Goal: Navigation & Orientation: Find specific page/section

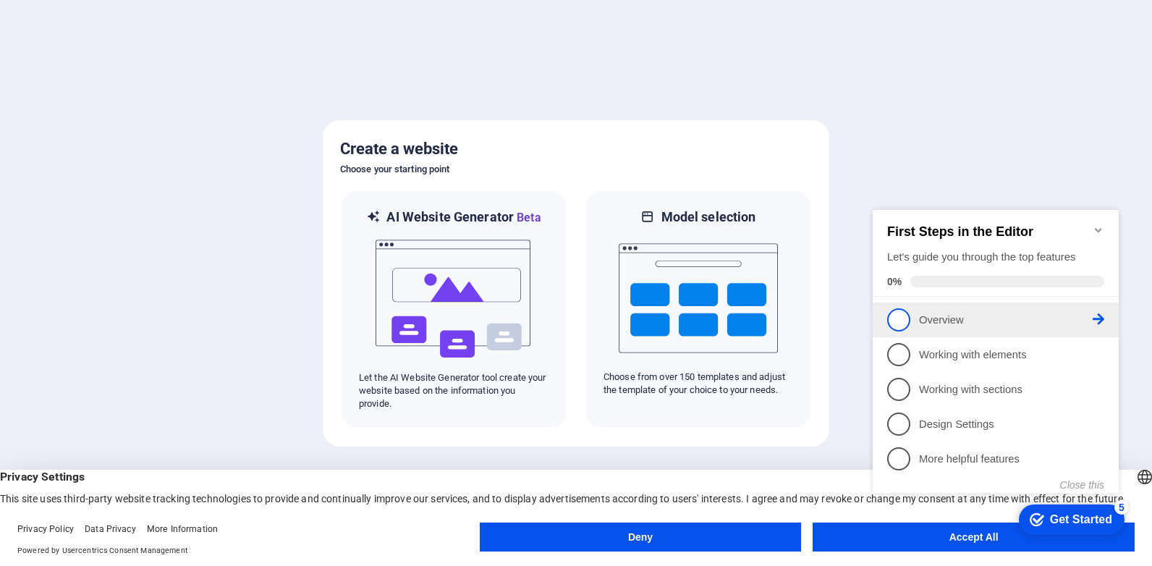
click at [899, 315] on span "1" at bounding box center [898, 319] width 23 height 23
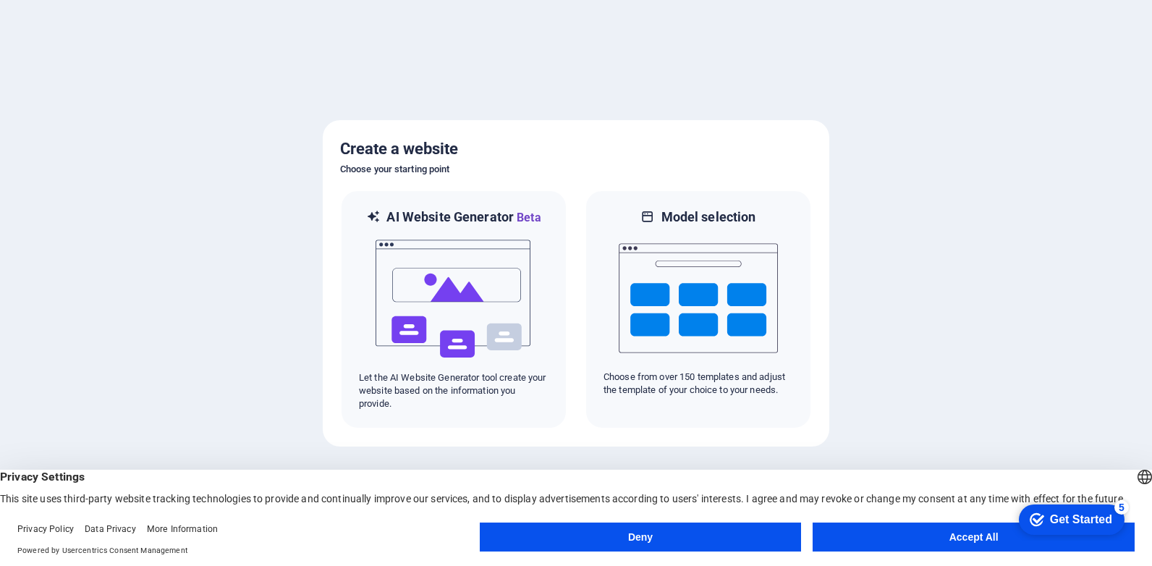
click at [598, 479] on div "Privacy Settings This site uses third-party website tracking technologies to pr…" at bounding box center [576, 487] width 1152 height 35
click at [915, 535] on button "Accept All" at bounding box center [974, 536] width 322 height 29
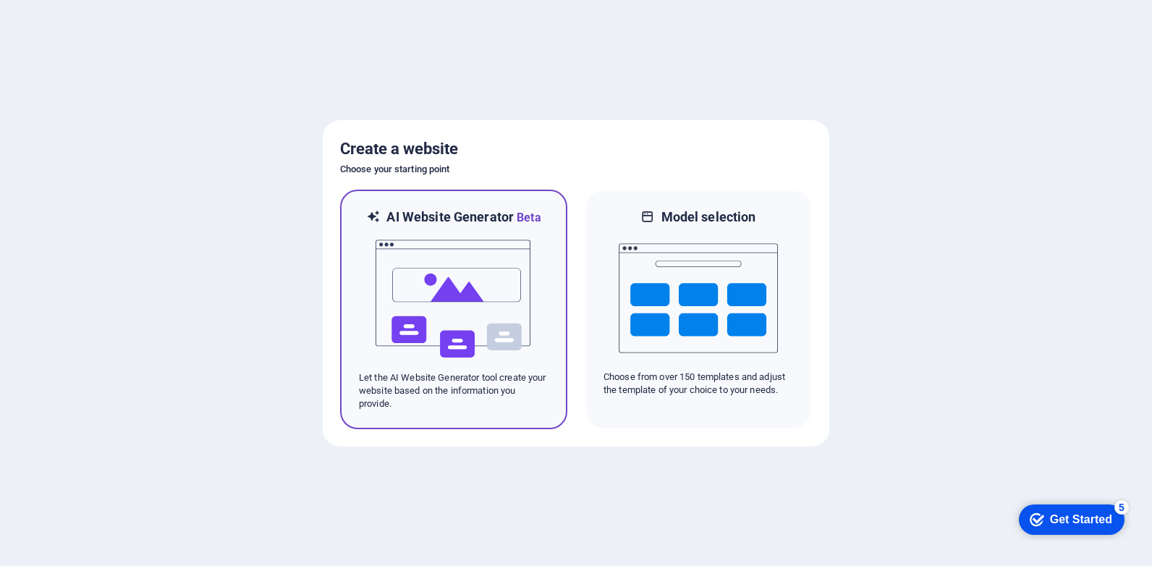
click at [508, 292] on img at bounding box center [453, 298] width 159 height 145
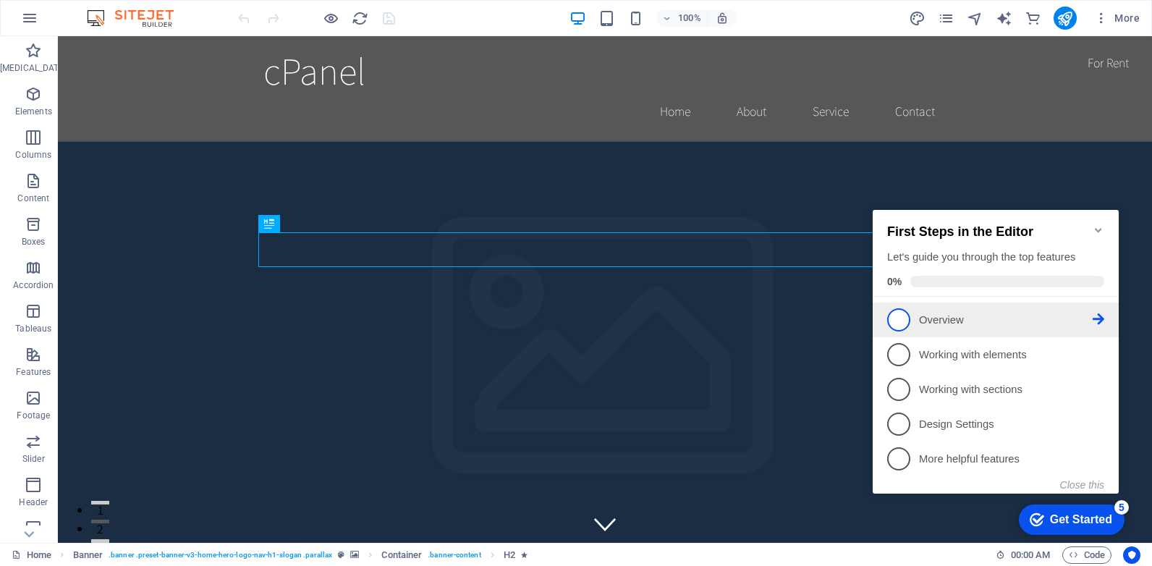
click at [1097, 316] on icon at bounding box center [1099, 319] width 12 height 12
